Goal: Find specific page/section: Find specific page/section

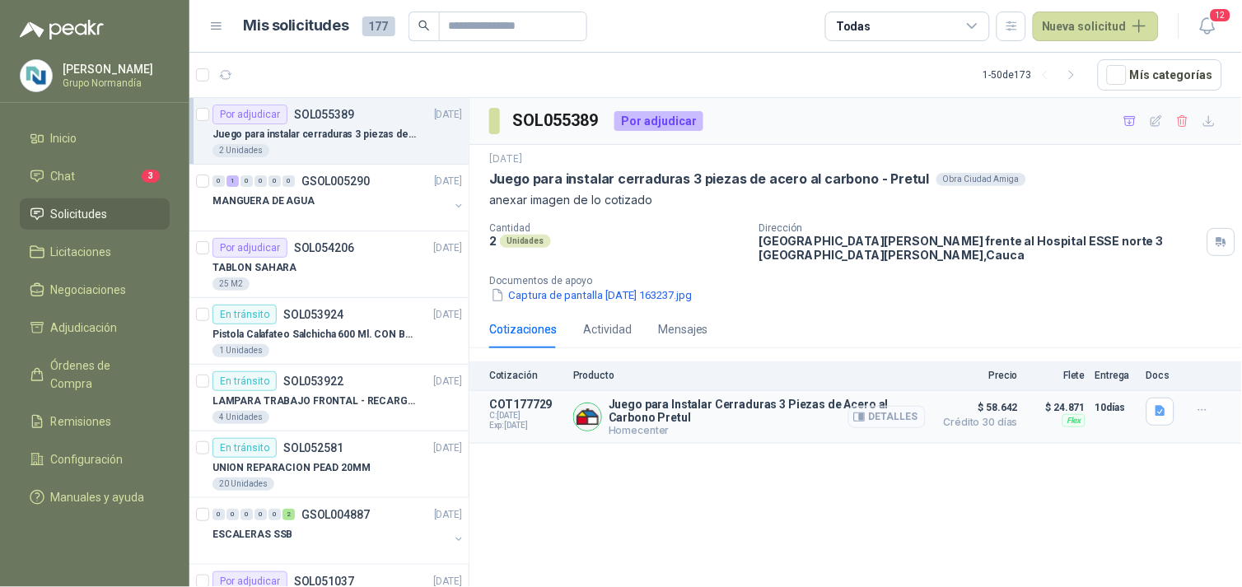
click at [893, 406] on button "Detalles" at bounding box center [886, 417] width 77 height 22
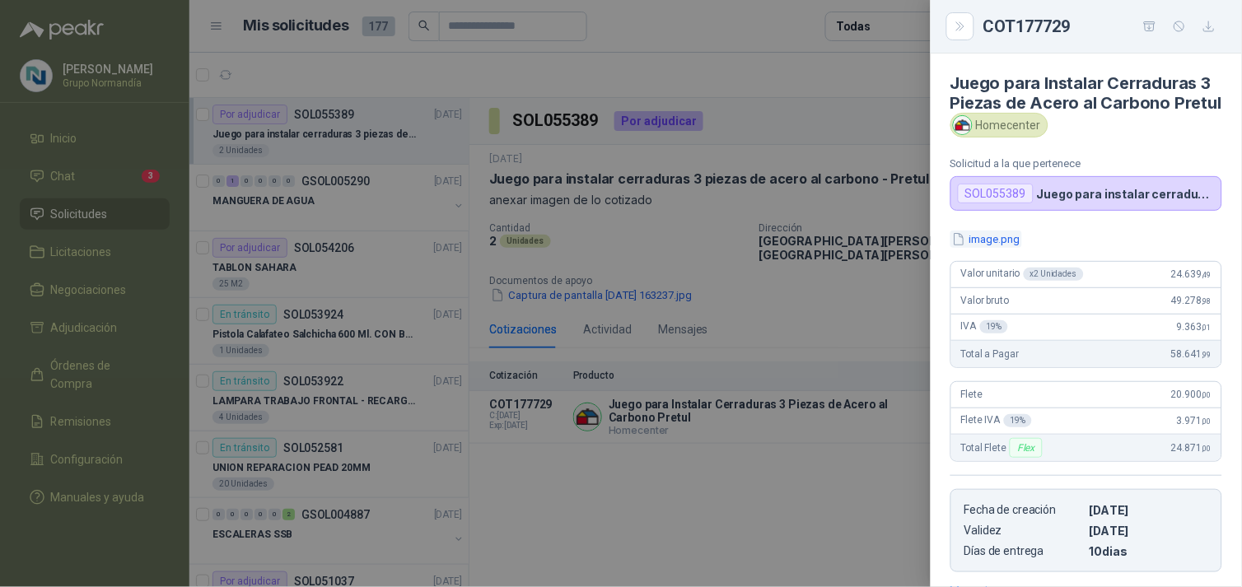
click at [988, 248] on button "image.png" at bounding box center [986, 239] width 72 height 17
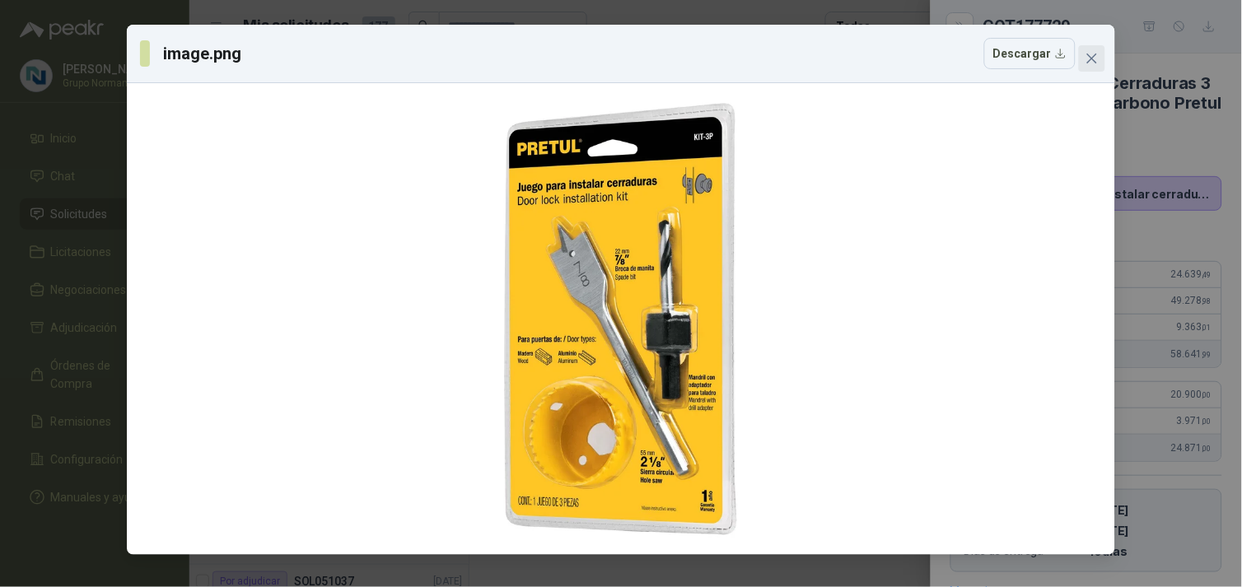
click at [1098, 63] on icon "close" at bounding box center [1091, 58] width 13 height 13
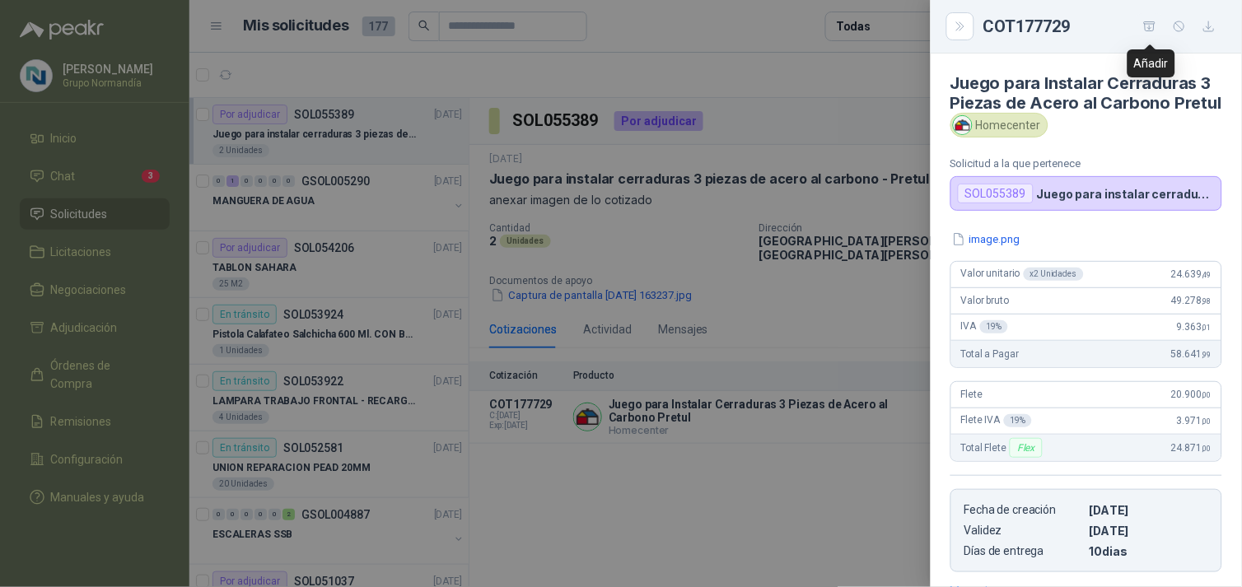
click at [1150, 26] on icon "button" at bounding box center [1150, 25] width 12 height 9
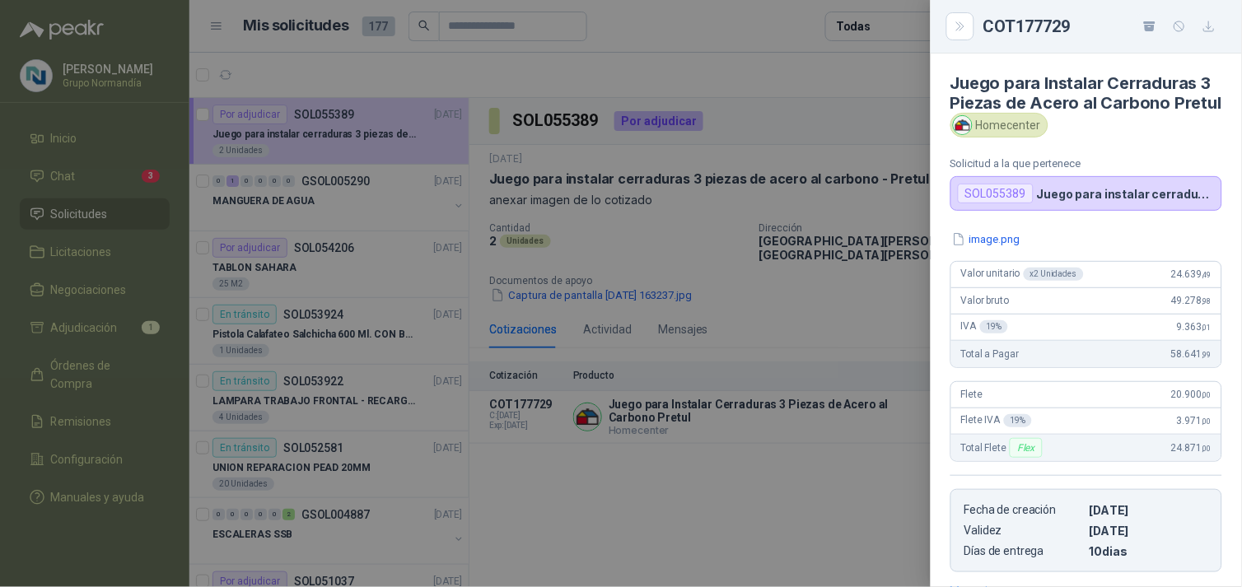
click at [91, 181] on div at bounding box center [621, 293] width 1242 height 587
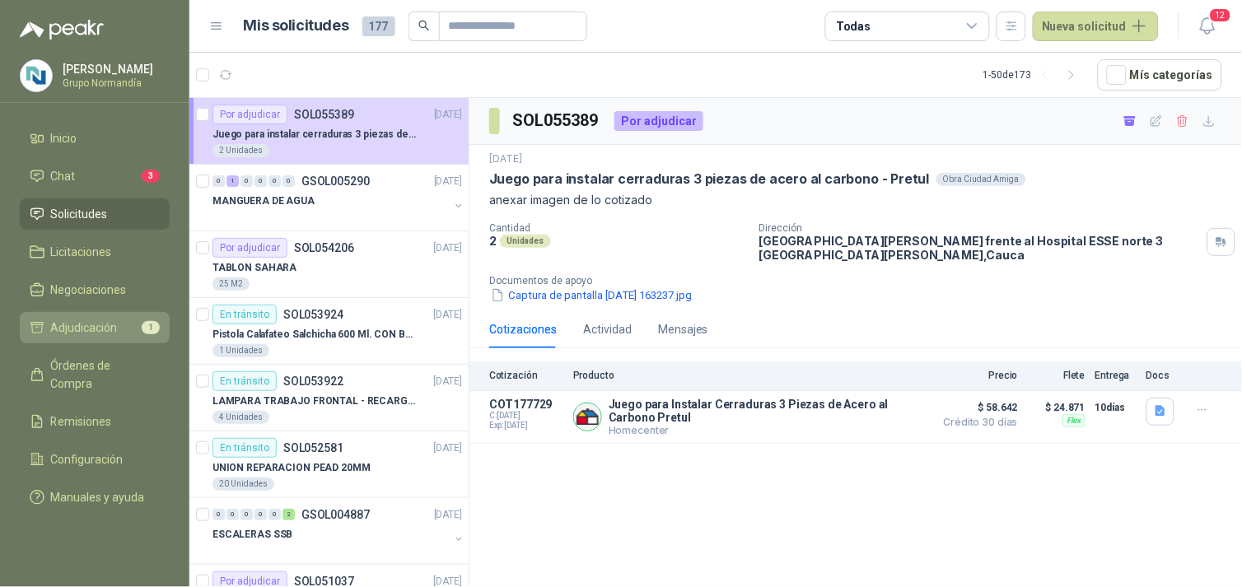
click at [101, 326] on span "Adjudicación" at bounding box center [84, 328] width 67 height 18
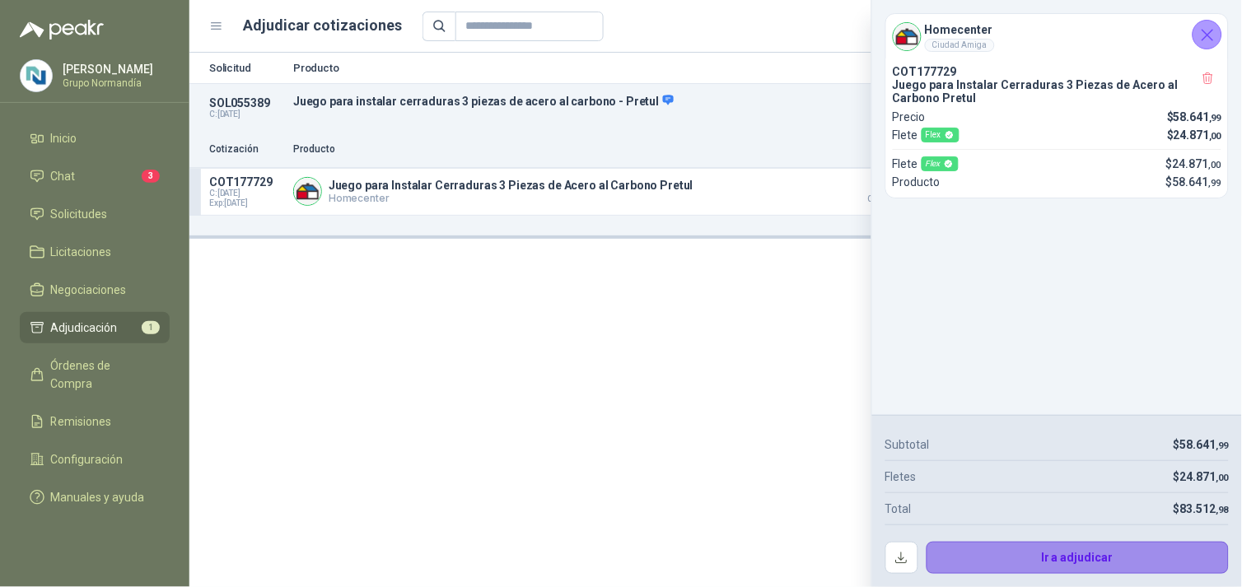
click at [1065, 553] on button "Ir a adjudicar" at bounding box center [1077, 558] width 303 height 33
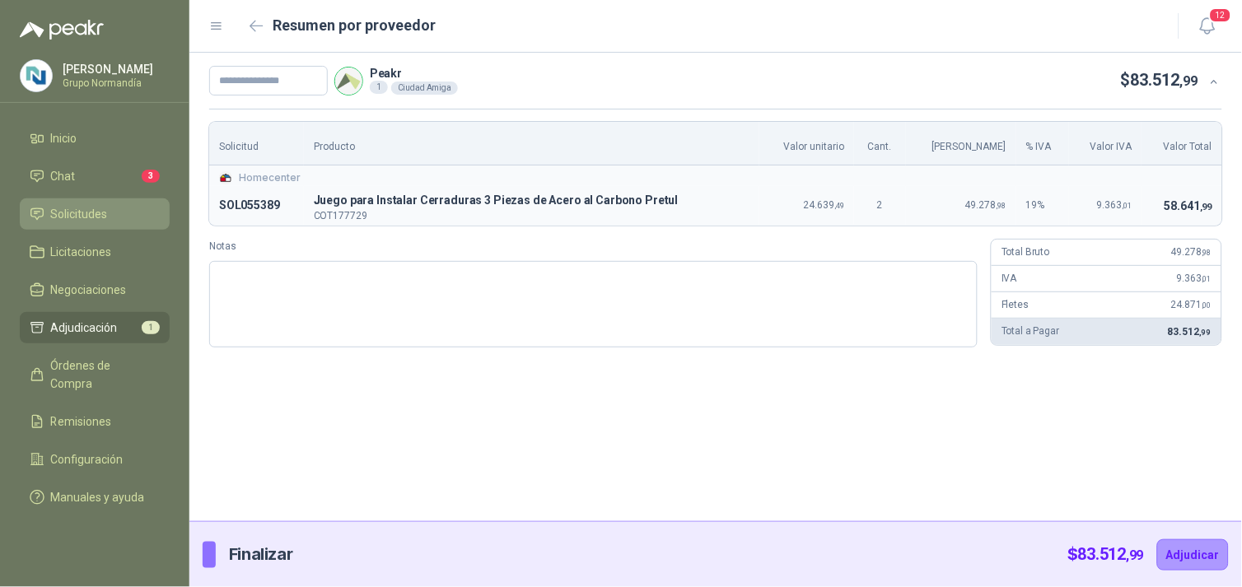
click at [70, 217] on span "Solicitudes" at bounding box center [79, 214] width 57 height 18
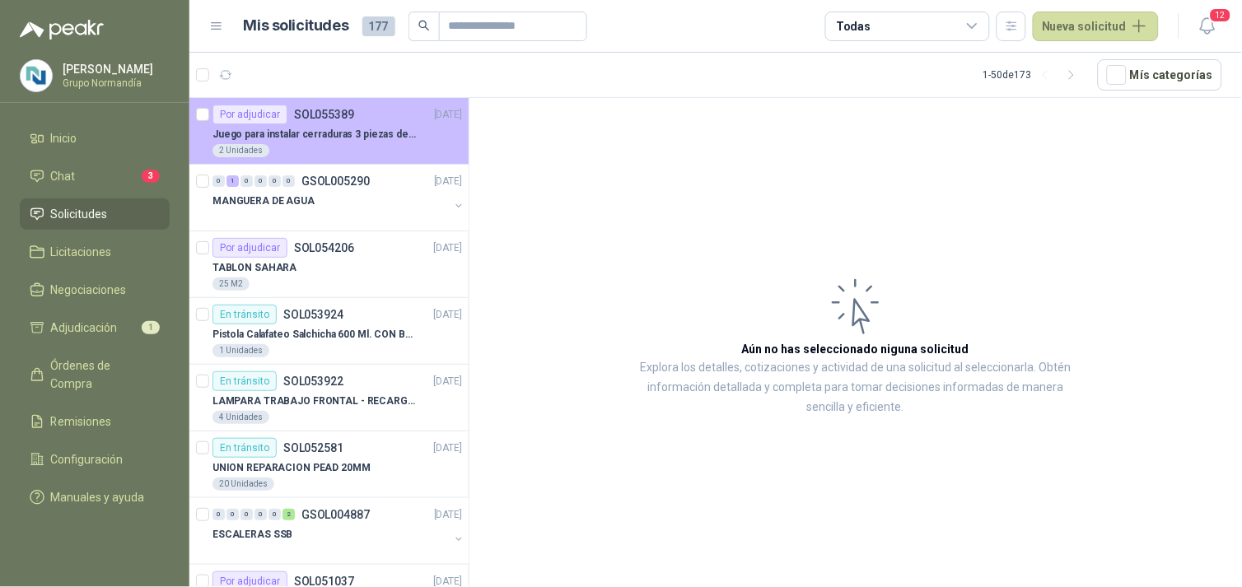
click at [328, 129] on p "Juego para instalar cerraduras 3 piezas de acero al carbono - Pretul" at bounding box center [314, 135] width 205 height 16
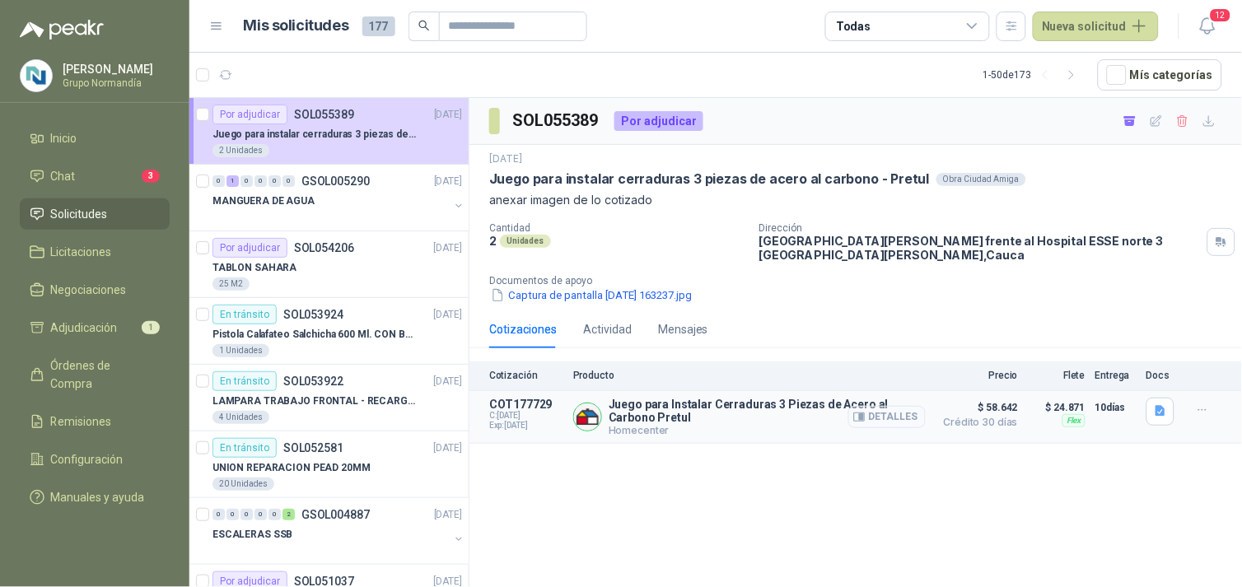
click at [908, 406] on button "Detalles" at bounding box center [886, 417] width 77 height 22
